Goal: Task Accomplishment & Management: Manage account settings

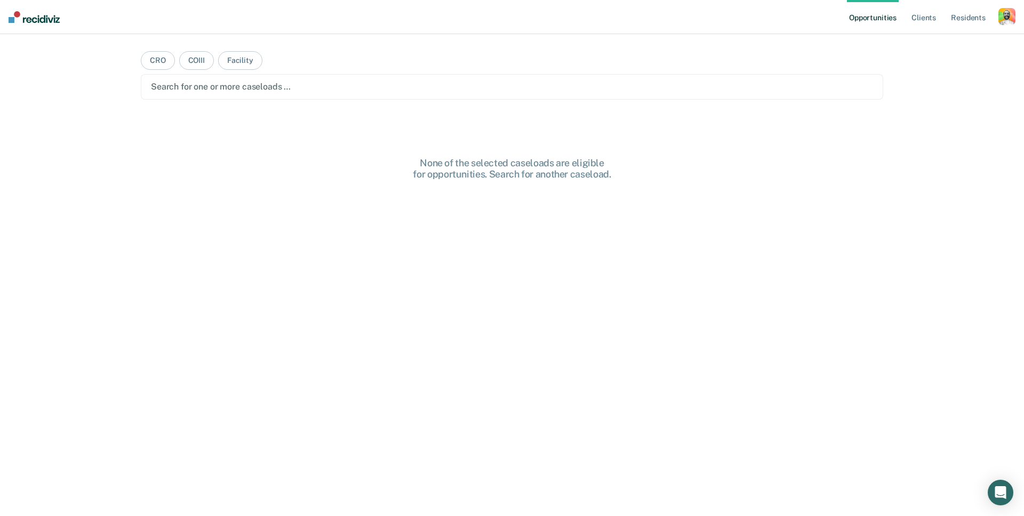
click at [1007, 13] on div "button" at bounding box center [1006, 16] width 17 height 17
click at [930, 44] on link "Profile" at bounding box center [964, 43] width 86 height 9
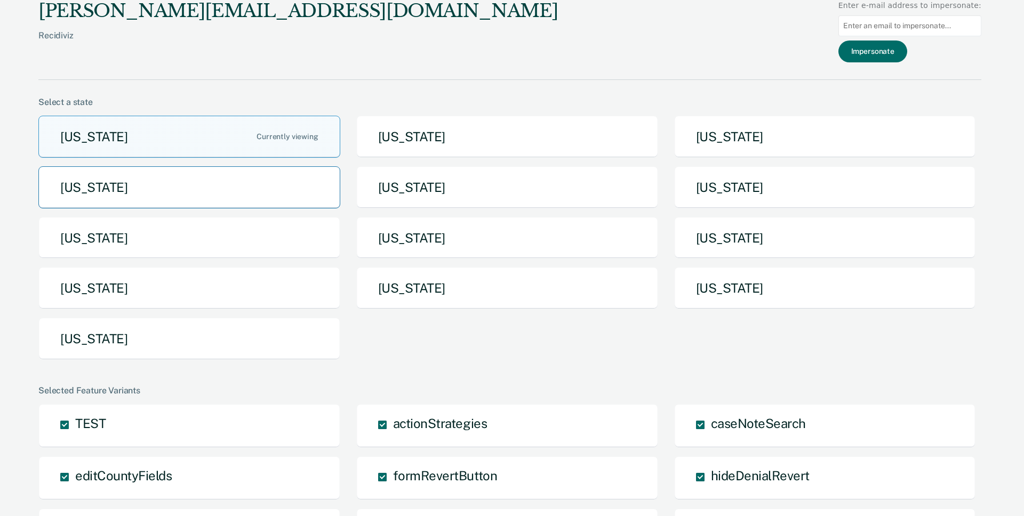
click at [217, 189] on button "[US_STATE]" at bounding box center [189, 187] width 302 height 42
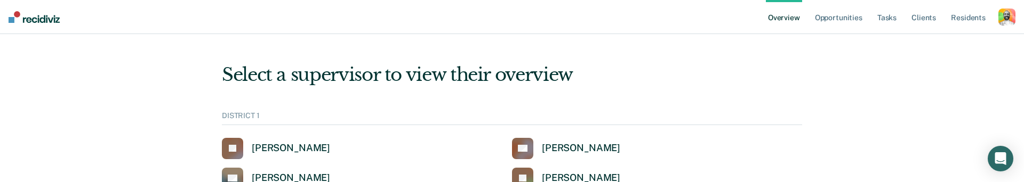
click at [284, 147] on div "[PERSON_NAME]" at bounding box center [291, 148] width 78 height 12
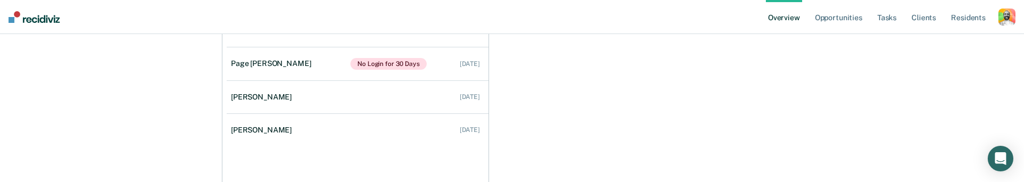
scroll to position [192, 0]
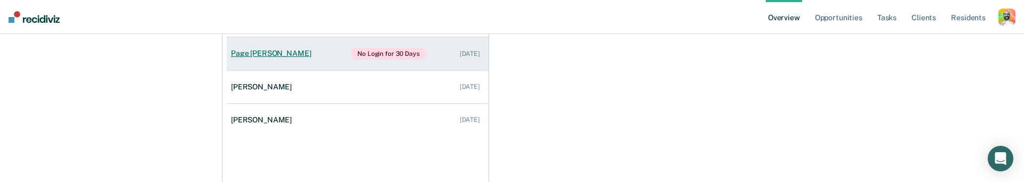
click at [274, 51] on div "Page Felbinger" at bounding box center [273, 53] width 84 height 9
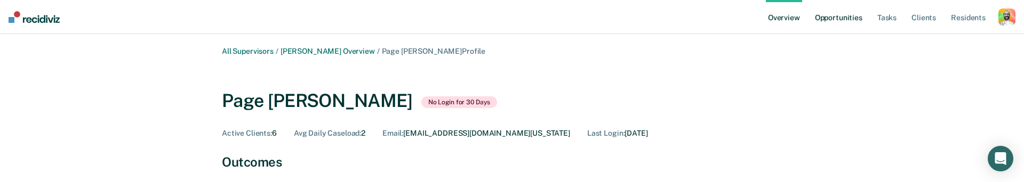
click at [853, 18] on link "Opportunities" at bounding box center [838, 17] width 52 height 34
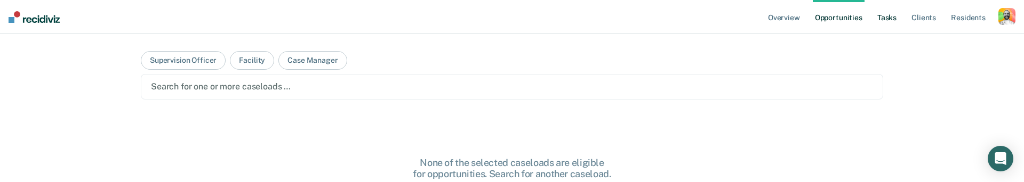
click at [887, 18] on link "Tasks" at bounding box center [886, 17] width 23 height 34
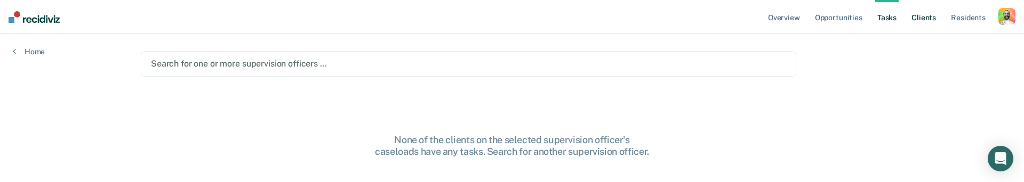
click at [922, 20] on link "Client s" at bounding box center [923, 17] width 29 height 34
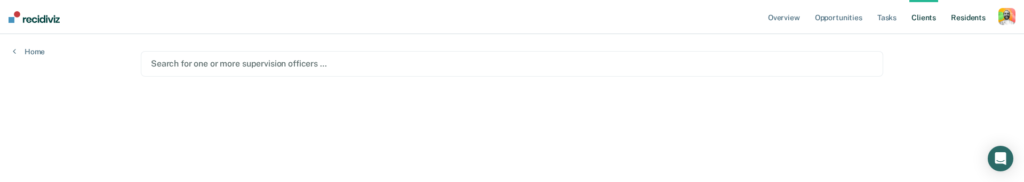
click at [961, 17] on link "Resident s" at bounding box center [967, 17] width 39 height 34
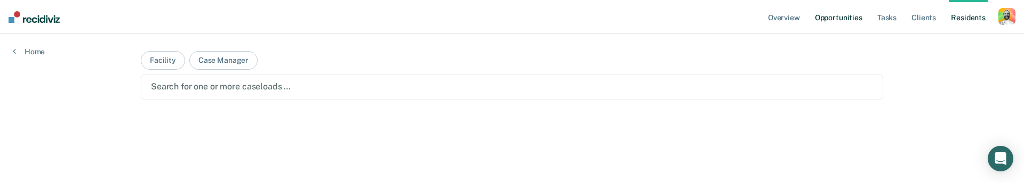
click at [843, 15] on link "Opportunities" at bounding box center [838, 17] width 52 height 34
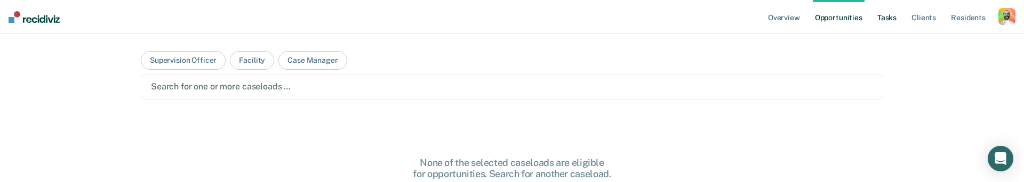
click at [885, 18] on link "Tasks" at bounding box center [886, 17] width 23 height 34
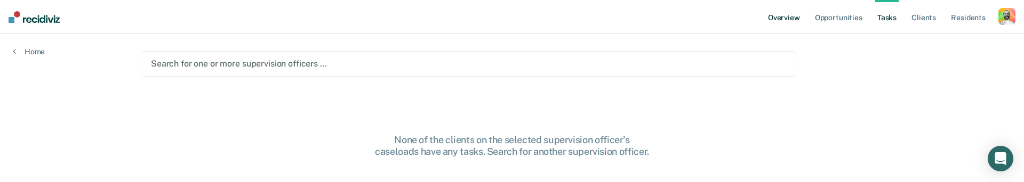
click at [788, 18] on link "Overview" at bounding box center [784, 17] width 36 height 34
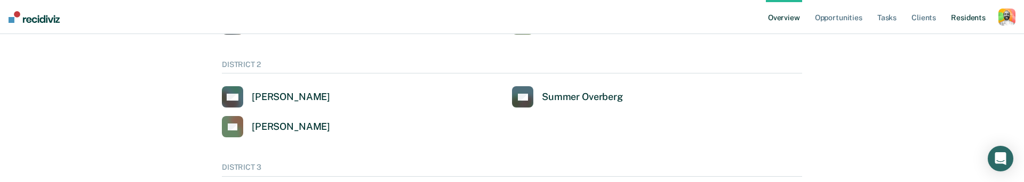
scroll to position [160, 0]
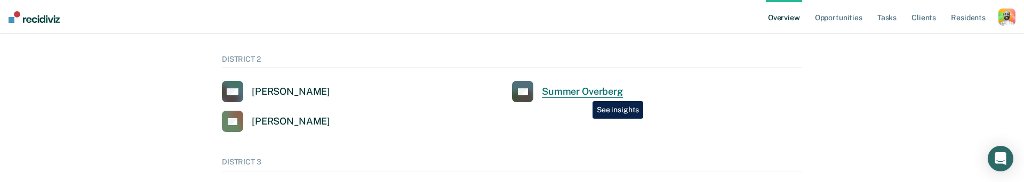
click at [584, 94] on div "Summer Overberg" at bounding box center [582, 92] width 81 height 12
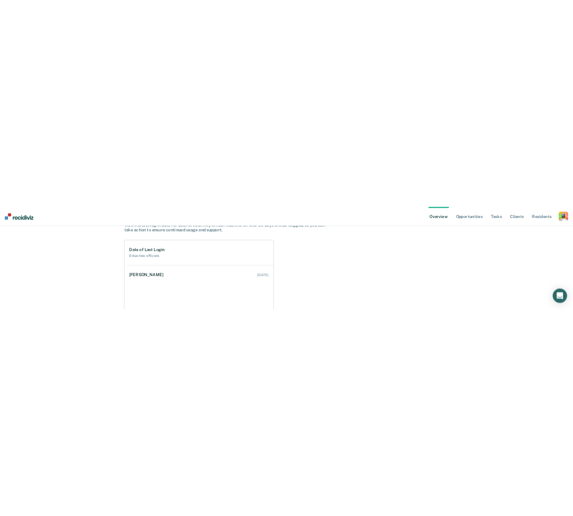
scroll to position [131, 0]
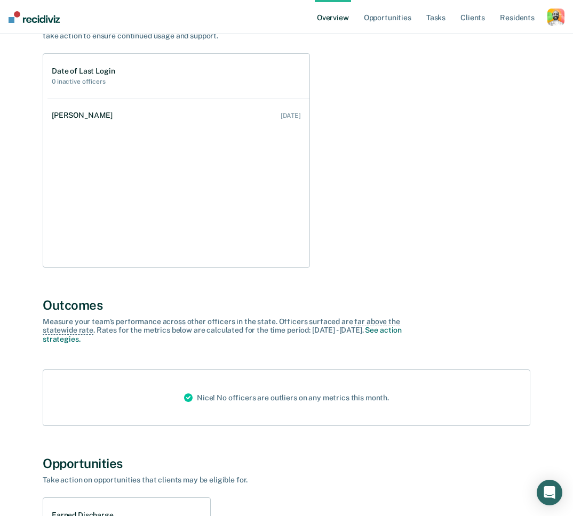
click at [419, 147] on div "Date of Last Login 0 inactive officers Tyler Reynolds Sep 4, 2025" at bounding box center [286, 160] width 487 height 214
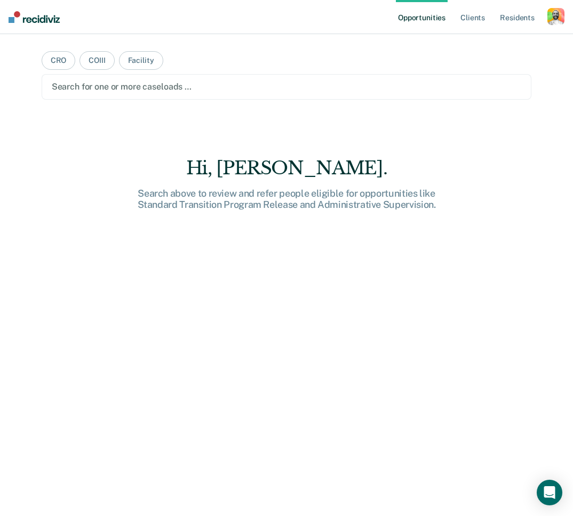
click at [339, 259] on div "Hi, [PERSON_NAME]. Search above to review and refer people eligible for opportu…" at bounding box center [287, 355] width 490 height 397
click at [481, 175] on div "Hi, [PERSON_NAME]. Search above to review and refer people eligible for opportu…" at bounding box center [287, 355] width 490 height 397
click at [557, 15] on div "button" at bounding box center [555, 16] width 17 height 17
click at [496, 43] on link "Profile" at bounding box center [513, 43] width 86 height 9
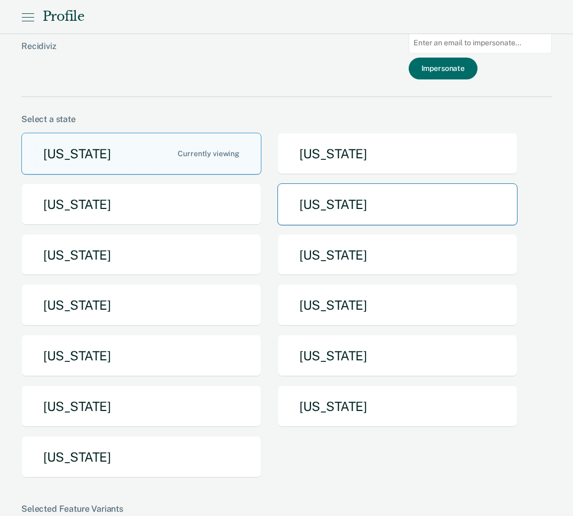
click at [321, 206] on button "Idaho" at bounding box center [397, 204] width 240 height 42
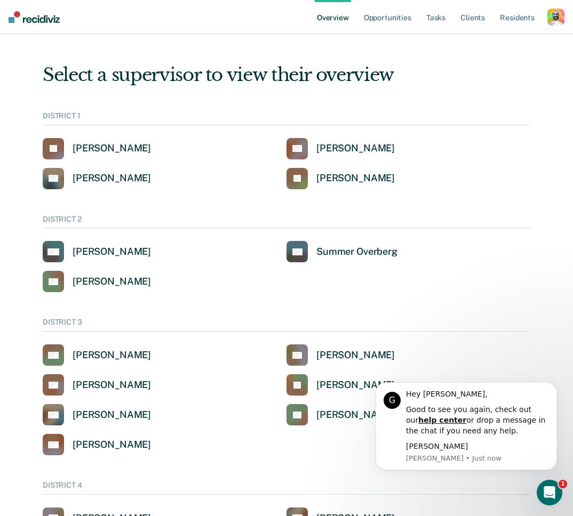
click at [554, 386] on icon "Dismiss notification" at bounding box center [553, 385] width 4 height 4
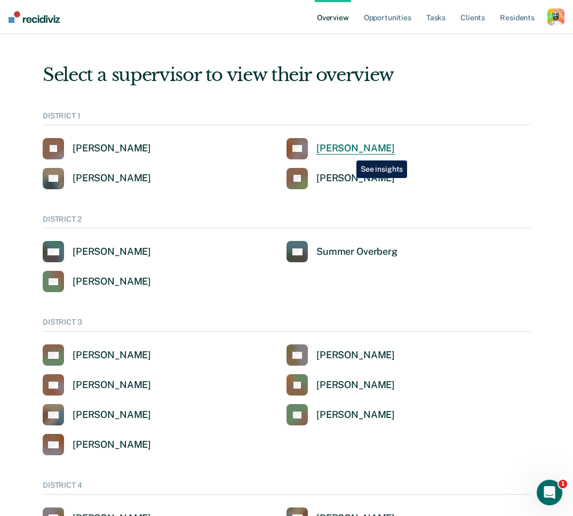
click at [348, 152] on div "Clinton Blettner" at bounding box center [355, 148] width 78 height 12
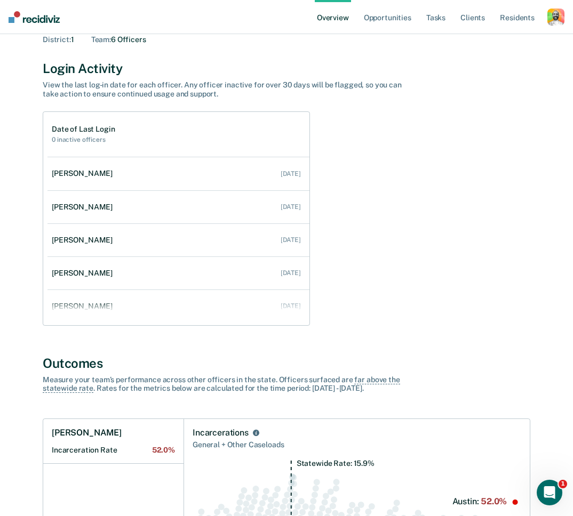
scroll to position [134, 0]
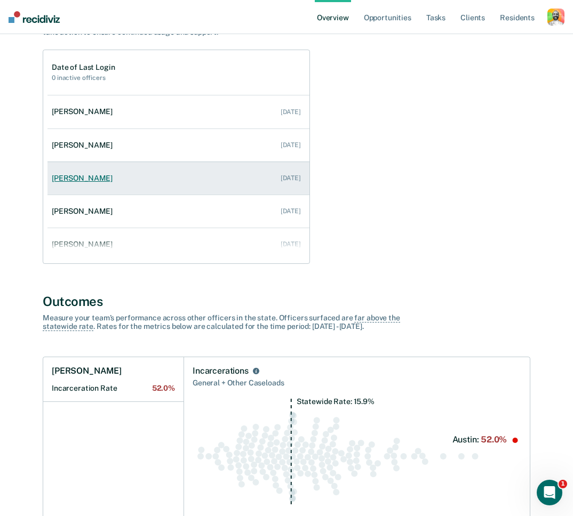
click at [89, 180] on div "Nikolas Hanson" at bounding box center [84, 178] width 65 height 9
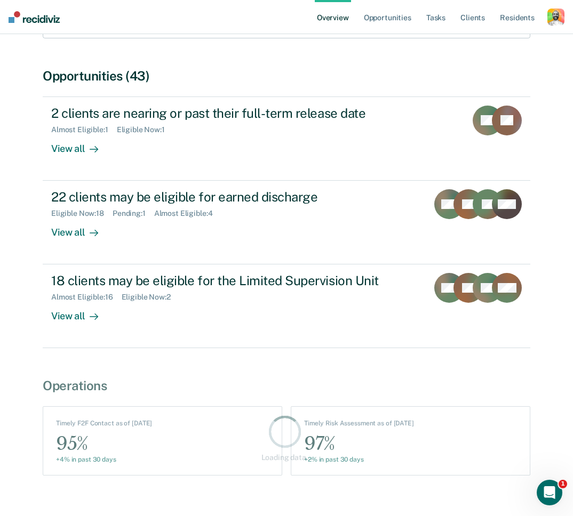
scroll to position [242, 0]
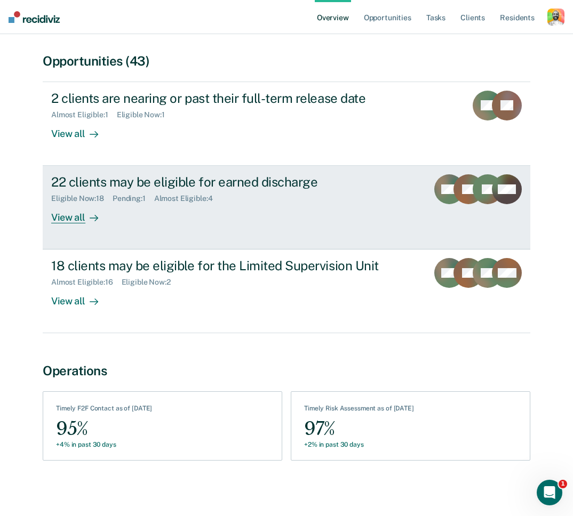
click at [167, 186] on div "22 clients may be eligible for earned discharge" at bounding box center [235, 181] width 368 height 15
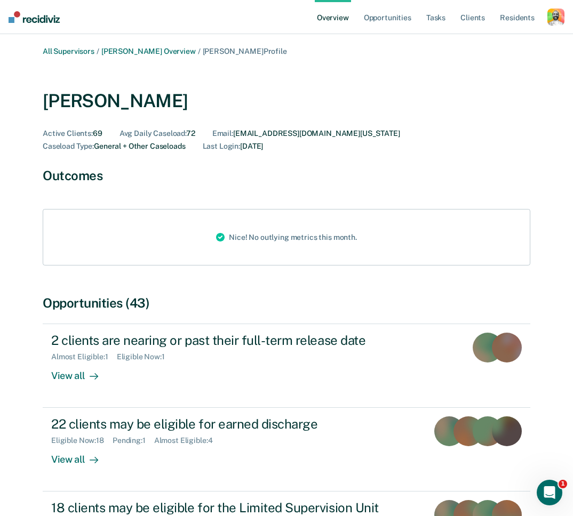
scroll to position [242, 0]
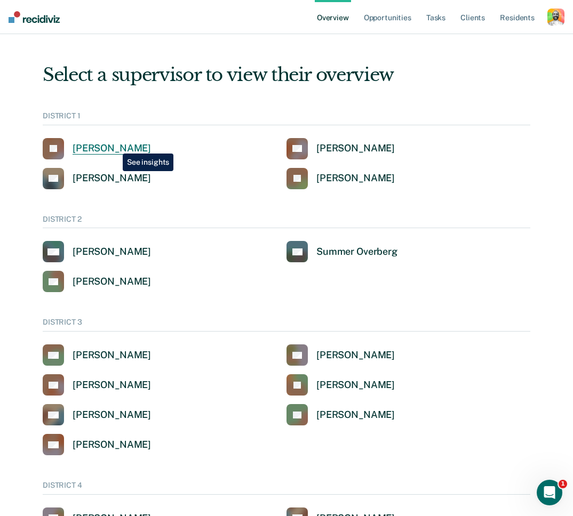
click at [115, 146] on div "[PERSON_NAME]" at bounding box center [112, 148] width 78 height 12
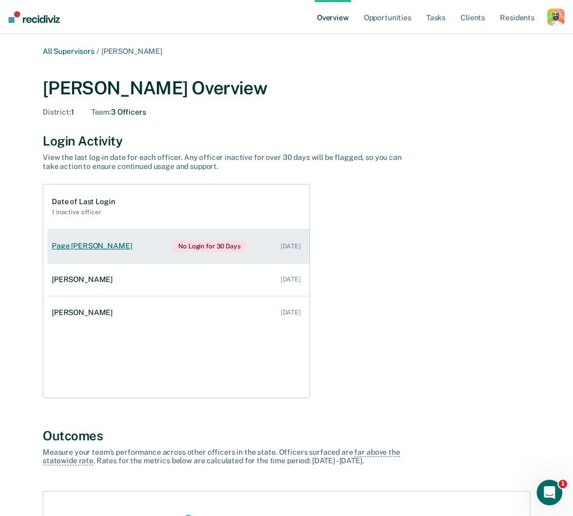
click at [71, 248] on div "Page Felbinger" at bounding box center [94, 245] width 84 height 9
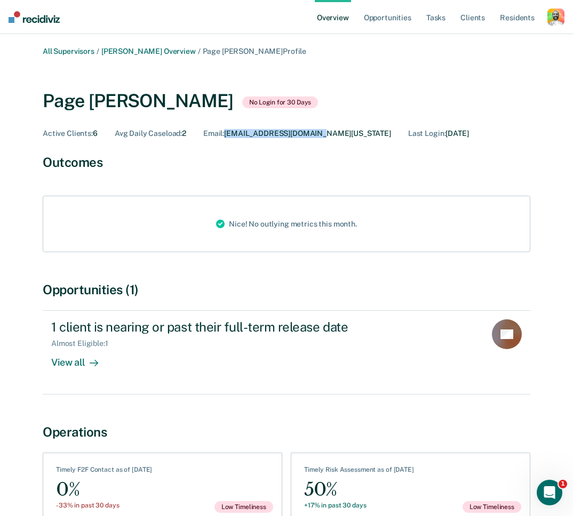
drag, startPoint x: 228, startPoint y: 132, endPoint x: 329, endPoint y: 136, distance: 101.4
click at [329, 136] on div "Active Clients : 6 Avg Daily Caseload : 2 Email : PFELBING@IDOC.IDAHO.GOV Last …" at bounding box center [286, 133] width 487 height 9
copy div "PFELBING@IDOC.IDAHO.GOV"
click at [555, 19] on div "button" at bounding box center [555, 17] width 17 height 17
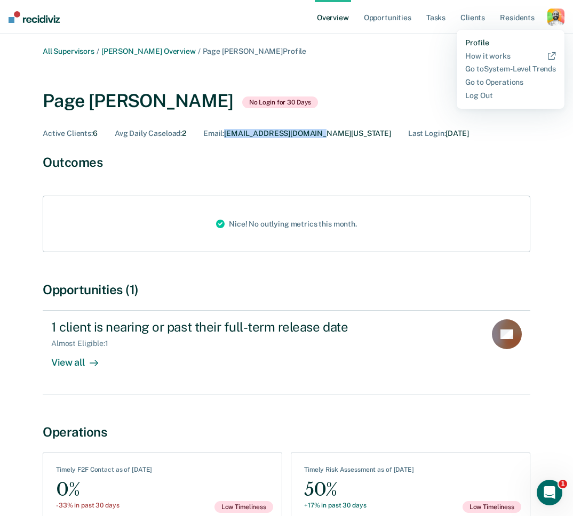
click at [473, 42] on link "Profile" at bounding box center [510, 42] width 91 height 9
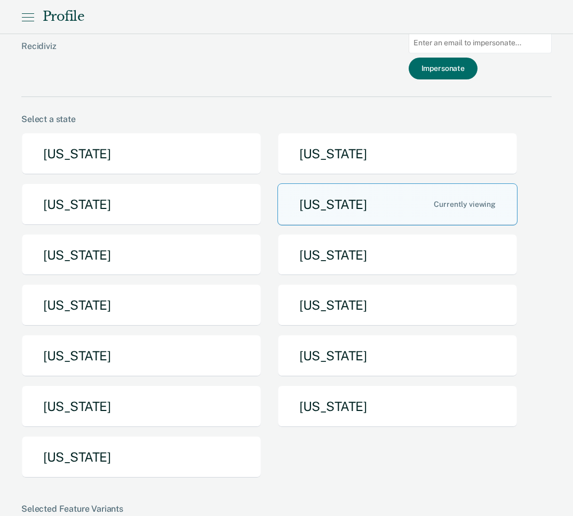
click at [460, 49] on input at bounding box center [479, 43] width 143 height 21
paste input "PFELBING@IDOC.IDAHO.GOV"
type input "PFELBING@IDOC.IDAHO.GOV"
click at [447, 69] on button "Impersonate" at bounding box center [442, 69] width 69 height 22
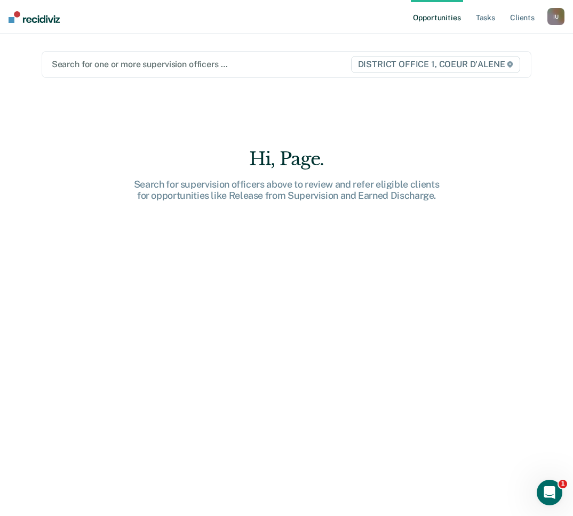
click at [558, 15] on div "I U" at bounding box center [555, 16] width 17 height 17
click at [478, 45] on link "Profile" at bounding box center [513, 43] width 86 height 9
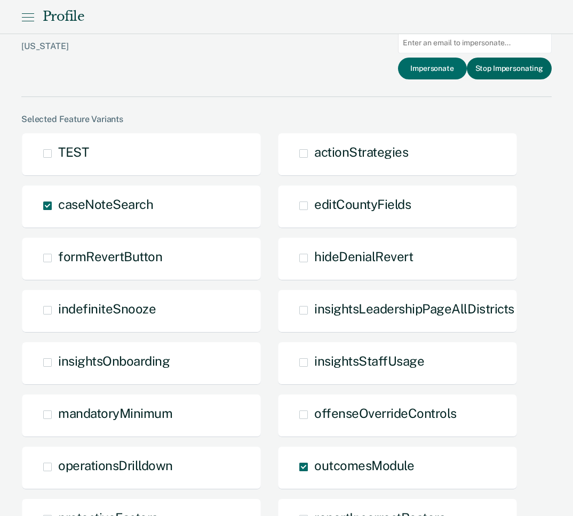
click at [486, 70] on button "Stop Impersonating" at bounding box center [508, 69] width 85 height 22
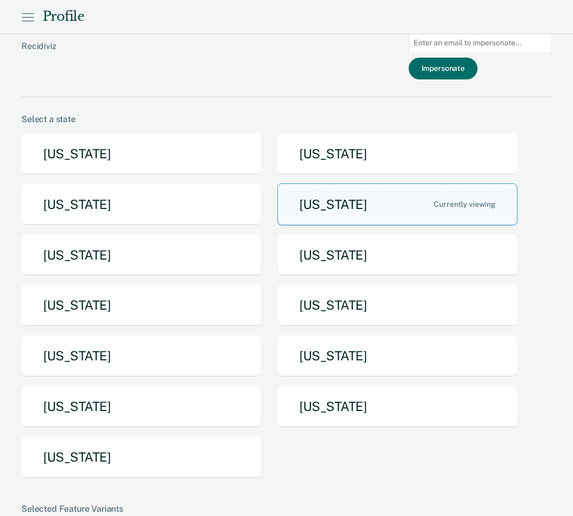
click at [29, 22] on icon at bounding box center [27, 17] width 13 height 13
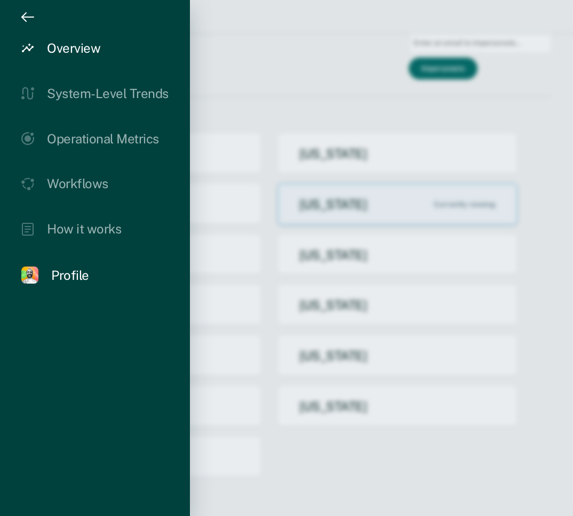
click at [54, 49] on div "Overview" at bounding box center [73, 48] width 53 height 15
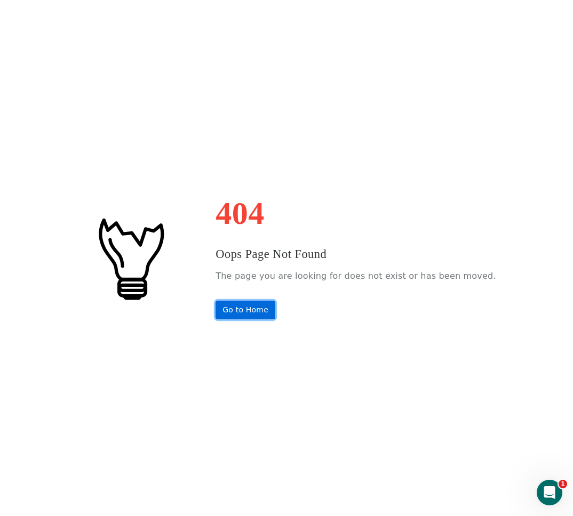
click at [253, 311] on link "Go to Home" at bounding box center [245, 310] width 60 height 19
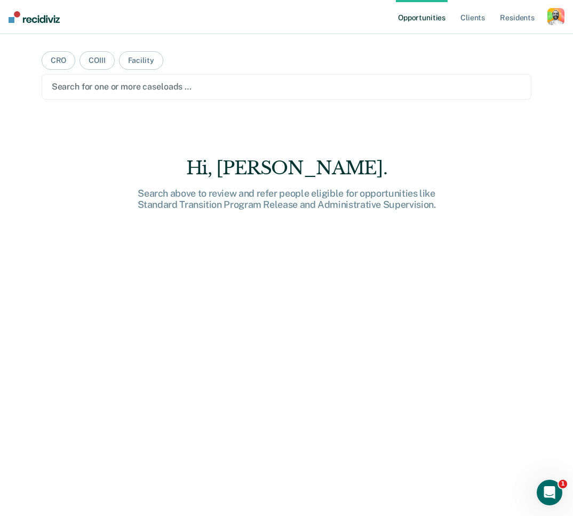
click at [558, 18] on div "button" at bounding box center [555, 16] width 17 height 17
click at [475, 44] on link "Profile" at bounding box center [513, 43] width 86 height 9
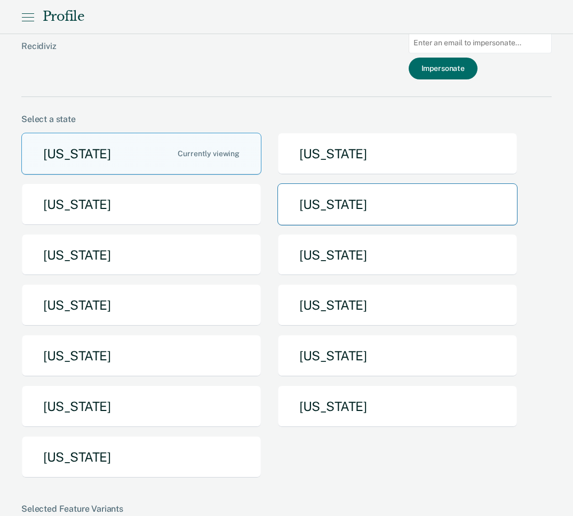
click at [311, 192] on button "[US_STATE]" at bounding box center [397, 204] width 240 height 42
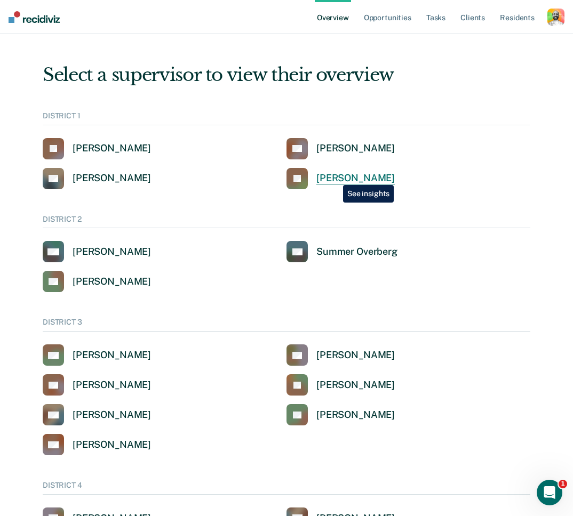
click at [335, 177] on div "[PERSON_NAME]" at bounding box center [355, 178] width 78 height 12
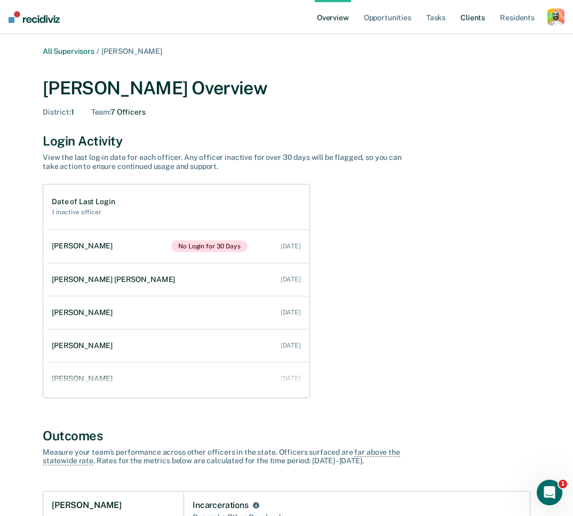
click at [479, 18] on link "Client s" at bounding box center [472, 17] width 29 height 34
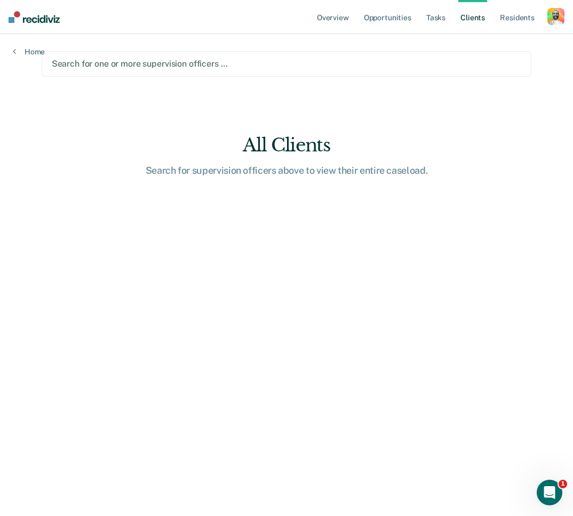
click at [135, 49] on main "Search for one or more supervision officers … All Clients Search for supervisio…" at bounding box center [287, 262] width 516 height 456
click at [139, 61] on div at bounding box center [287, 64] width 470 height 12
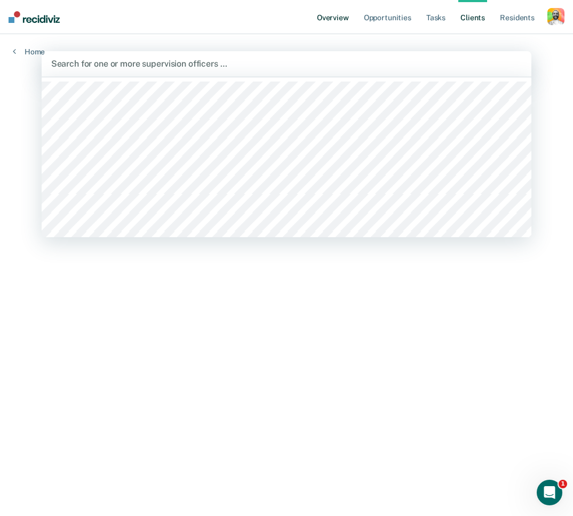
click at [326, 14] on link "Overview" at bounding box center [333, 17] width 36 height 34
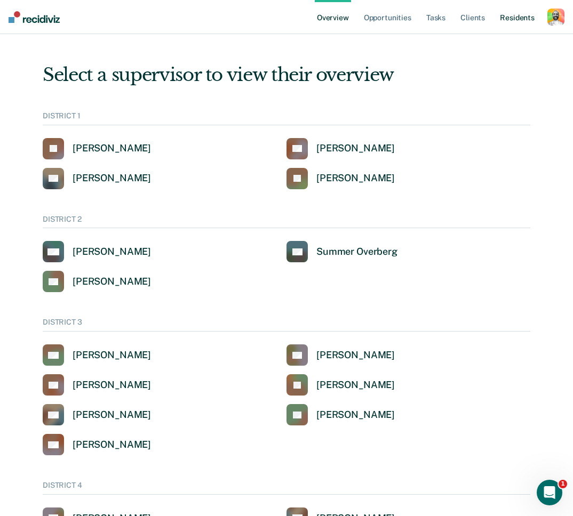
click at [500, 18] on link "Resident s" at bounding box center [516, 17] width 39 height 34
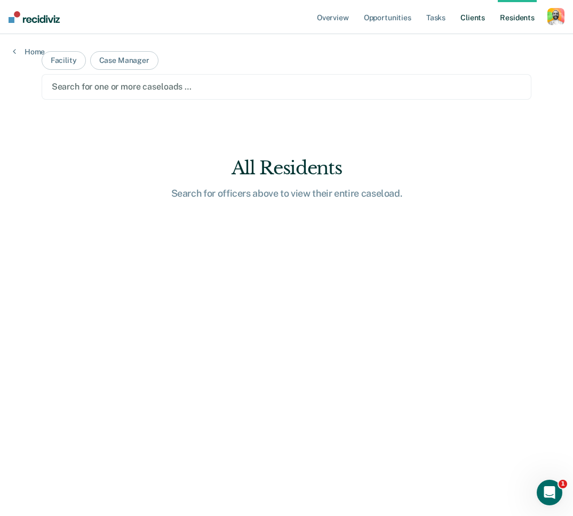
click at [472, 20] on link "Client s" at bounding box center [472, 17] width 29 height 34
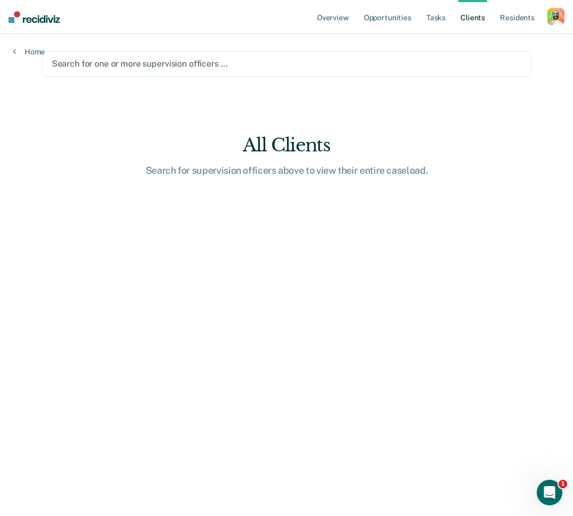
click at [218, 68] on div at bounding box center [287, 64] width 470 height 12
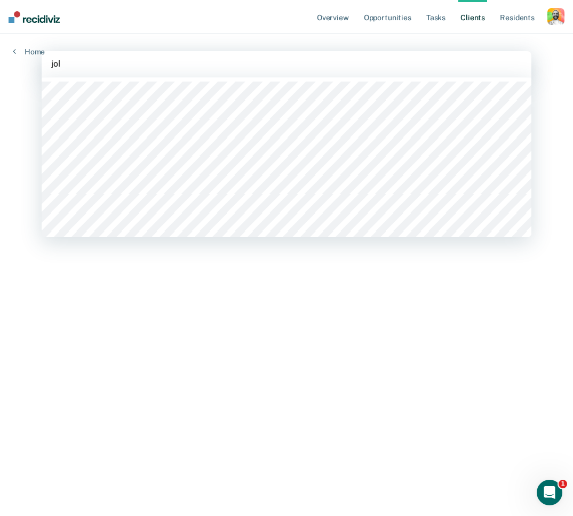
type input "john"
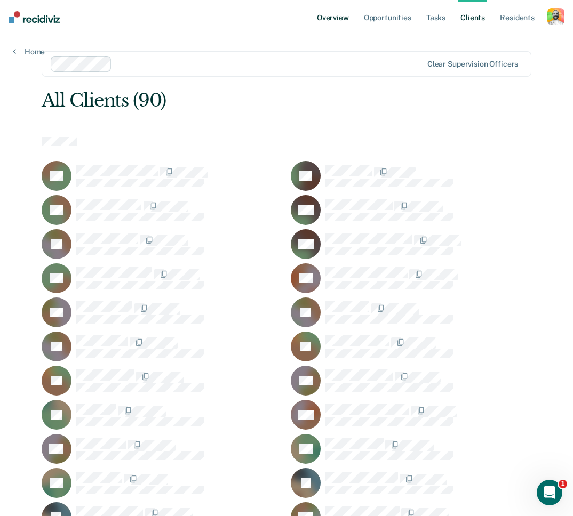
click at [331, 19] on link "Overview" at bounding box center [333, 17] width 36 height 34
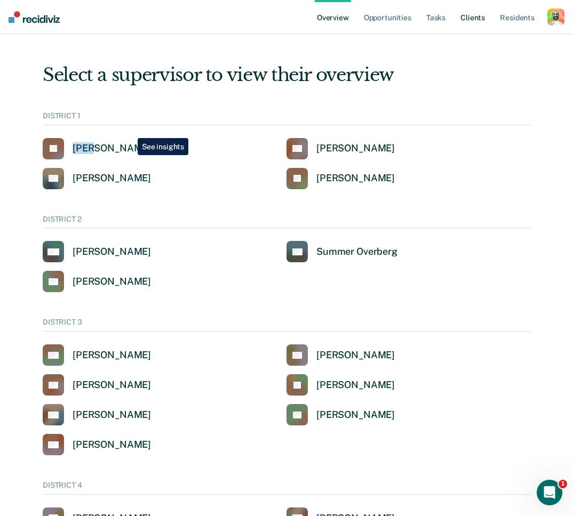
click at [472, 14] on link "Client s" at bounding box center [472, 17] width 29 height 34
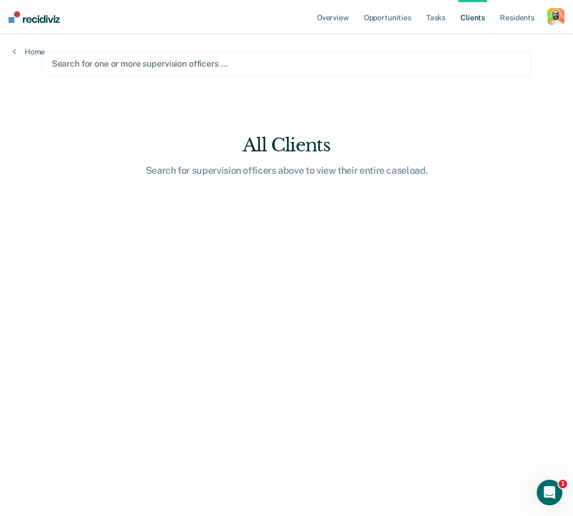
click at [99, 65] on div at bounding box center [287, 64] width 470 height 12
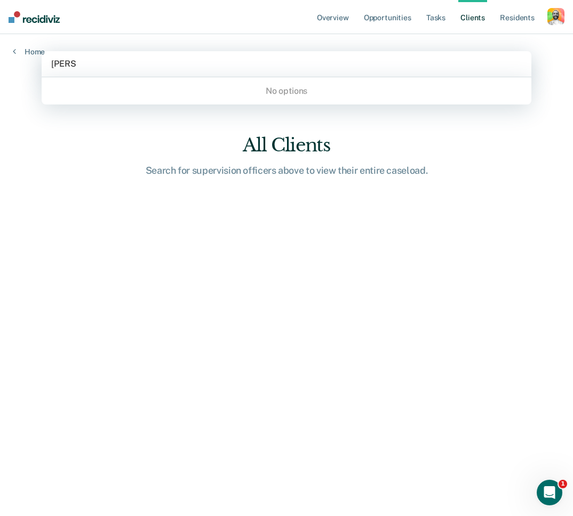
type input "john an"
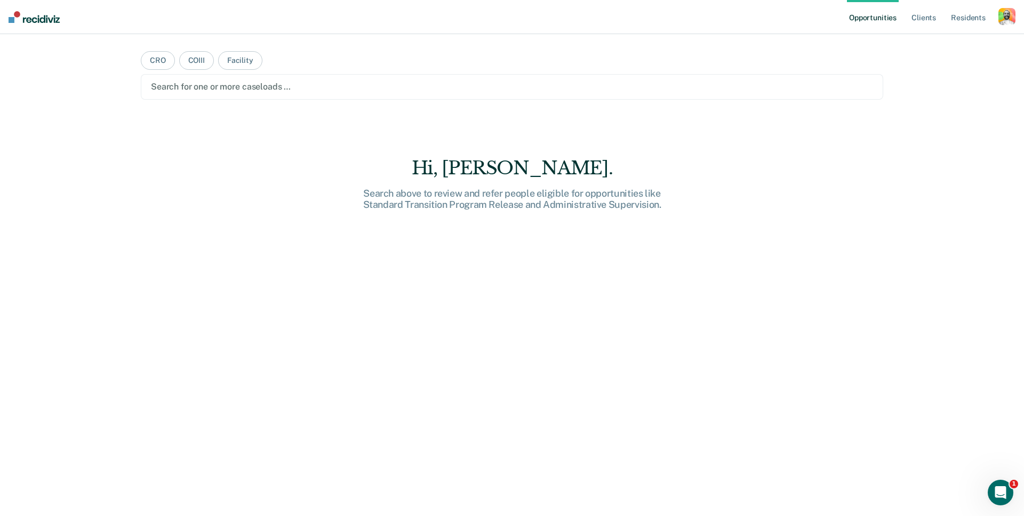
click at [1007, 18] on div "button" at bounding box center [1006, 16] width 17 height 17
click at [933, 44] on link "Profile" at bounding box center [964, 43] width 86 height 9
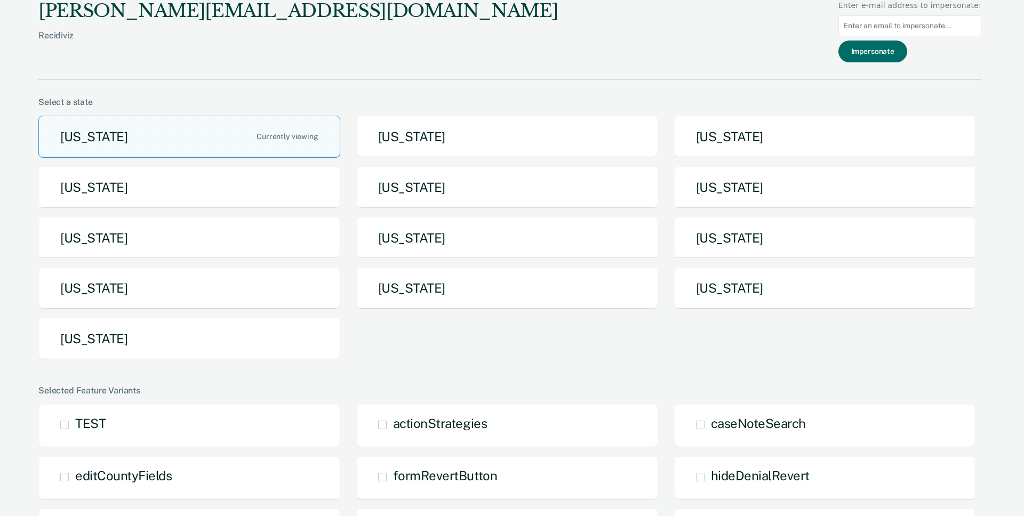
click at [904, 21] on input at bounding box center [909, 25] width 143 height 21
paste input "jarguell@idoc.idaho.gov"
type input "jarguell@idoc.idaho.gov"
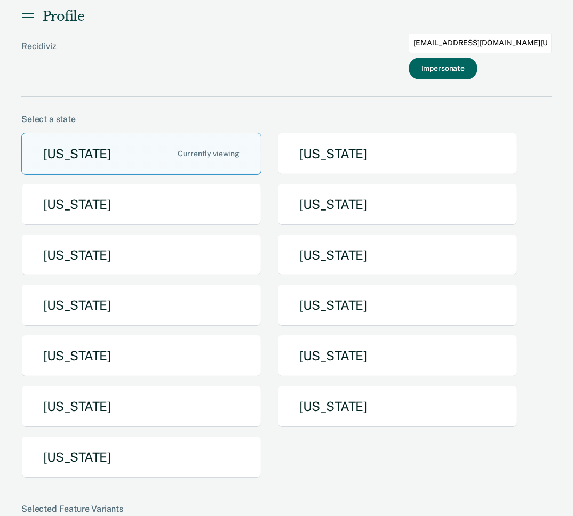
click at [446, 69] on button "Impersonate" at bounding box center [442, 69] width 69 height 22
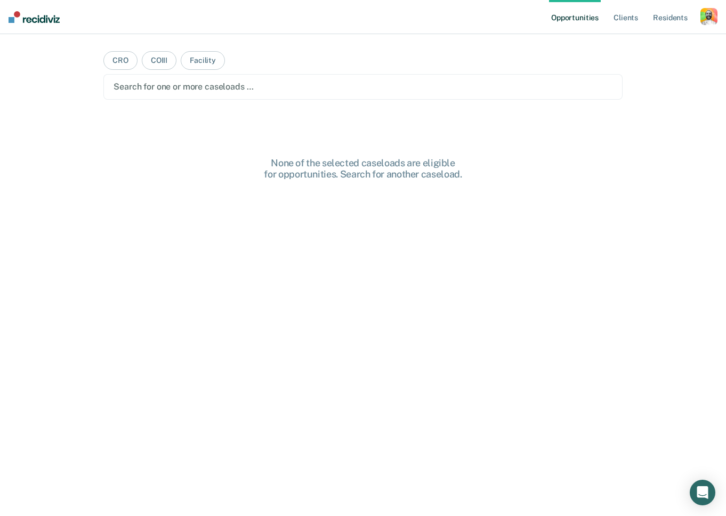
click at [711, 15] on div "button" at bounding box center [708, 16] width 17 height 17
click at [638, 42] on link "Profile" at bounding box center [666, 43] width 86 height 9
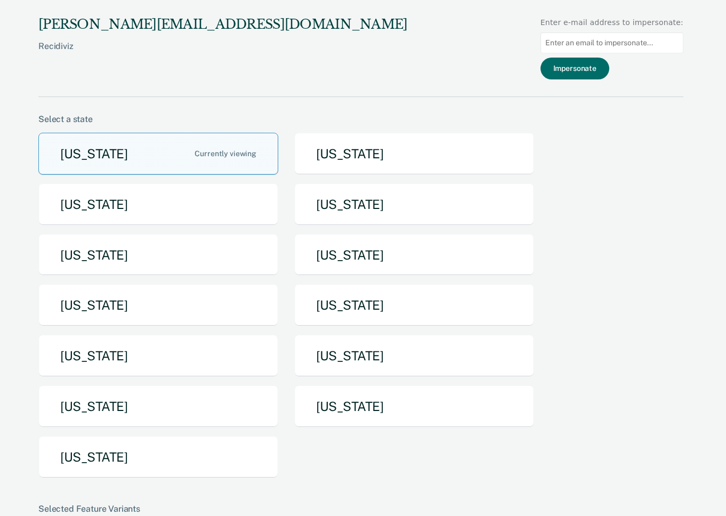
click at [599, 40] on input at bounding box center [612, 43] width 143 height 21
paste input "[EMAIL_ADDRESS][DOMAIN_NAME][US_STATE]"
type input "[EMAIL_ADDRESS][DOMAIN_NAME][US_STATE]"
click at [578, 67] on button "Impersonate" at bounding box center [575, 69] width 69 height 22
